Goal: Check status: Check status

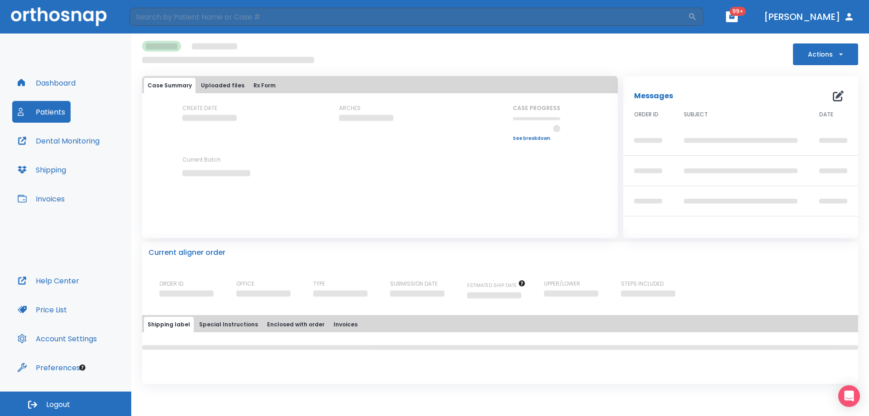
click at [210, 323] on button "Special Instructions" at bounding box center [228, 324] width 66 height 15
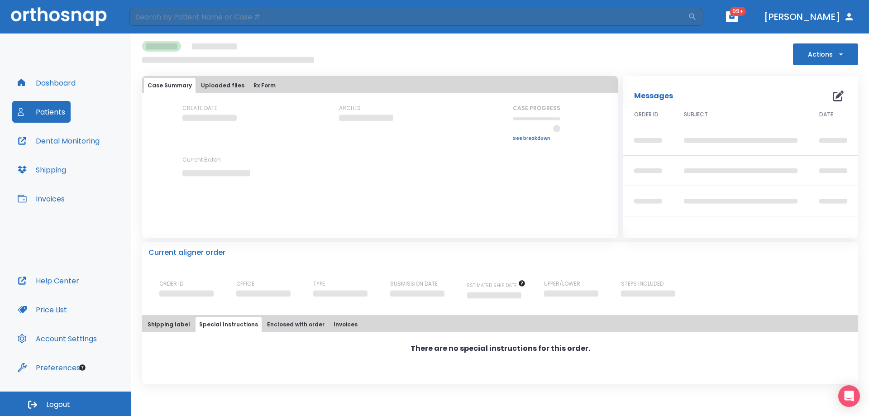
click at [163, 323] on button "Shipping label" at bounding box center [169, 324] width 50 height 15
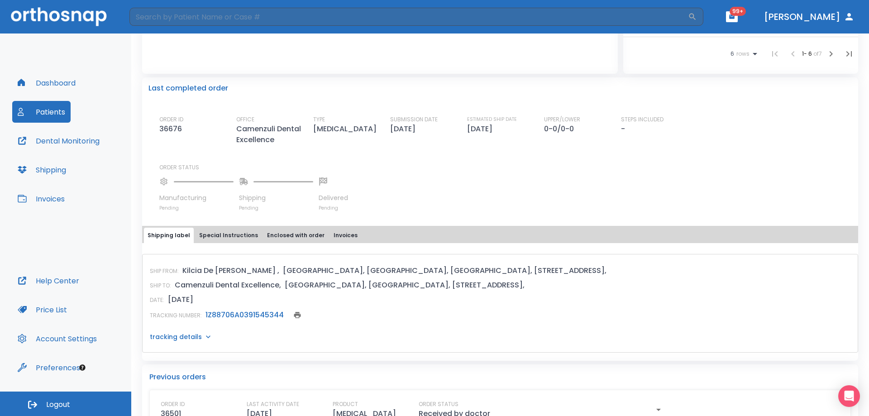
scroll to position [193, 0]
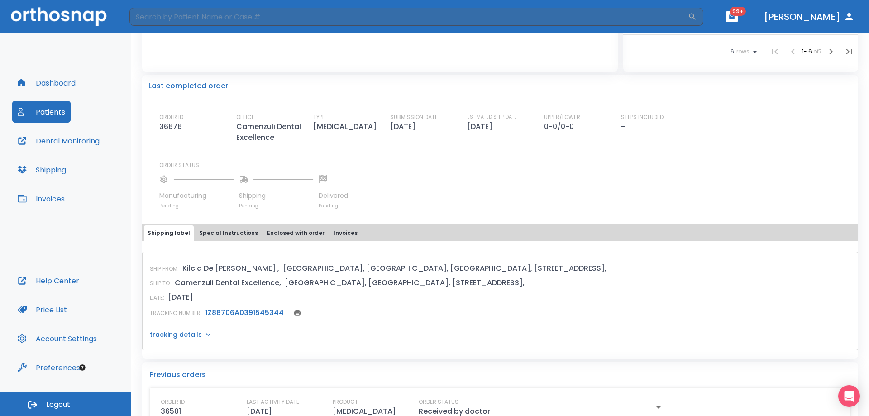
click at [231, 315] on link "1Z88706A0391545344" at bounding box center [244, 312] width 78 height 10
